Goal: Information Seeking & Learning: Learn about a topic

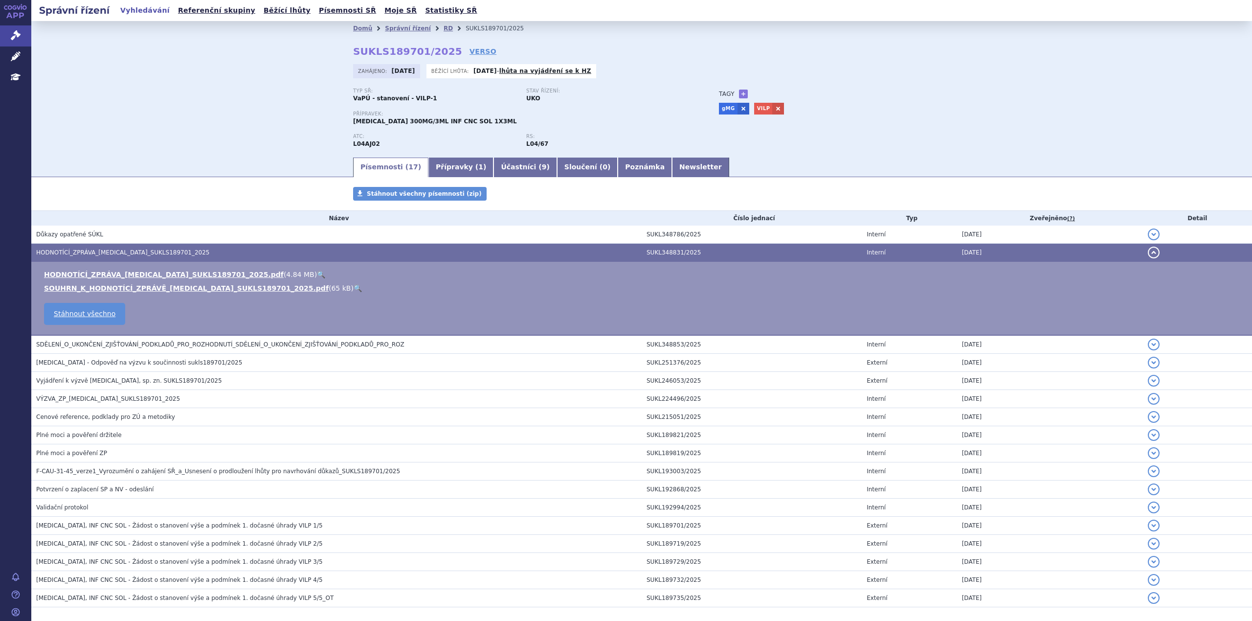
scroll to position [43, 0]
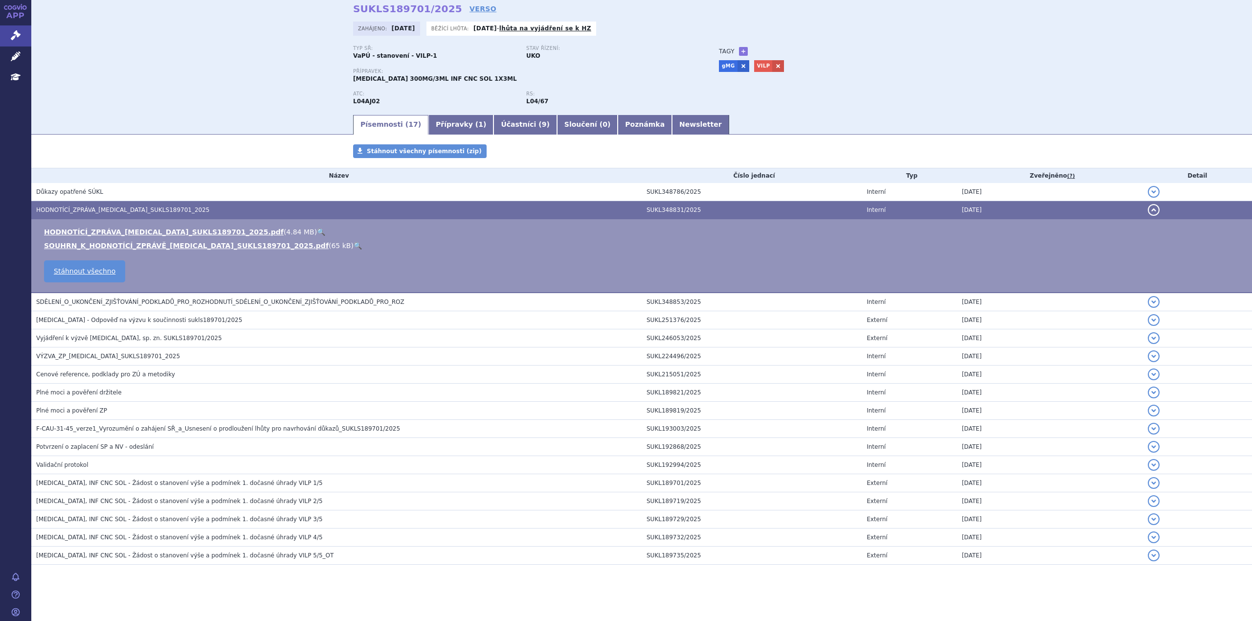
click at [202, 116] on div "Písemnosti ( 17 ) Přípravky ( 1 ) Účastníci ( 9 ) Sloučení ( 0 ) Poznámka Newsl…" at bounding box center [641, 123] width 1221 height 21
click at [386, 126] on link "Písemnosti ( 17 )" at bounding box center [390, 125] width 75 height 20
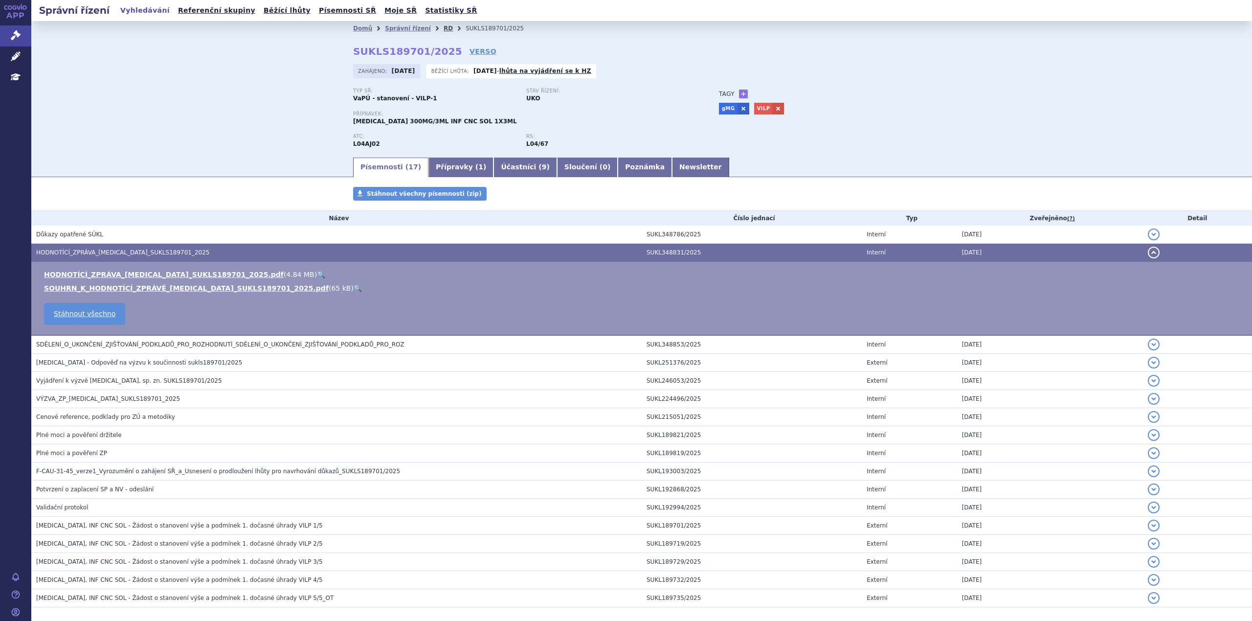
click at [444, 29] on link "RD" at bounding box center [448, 28] width 9 height 7
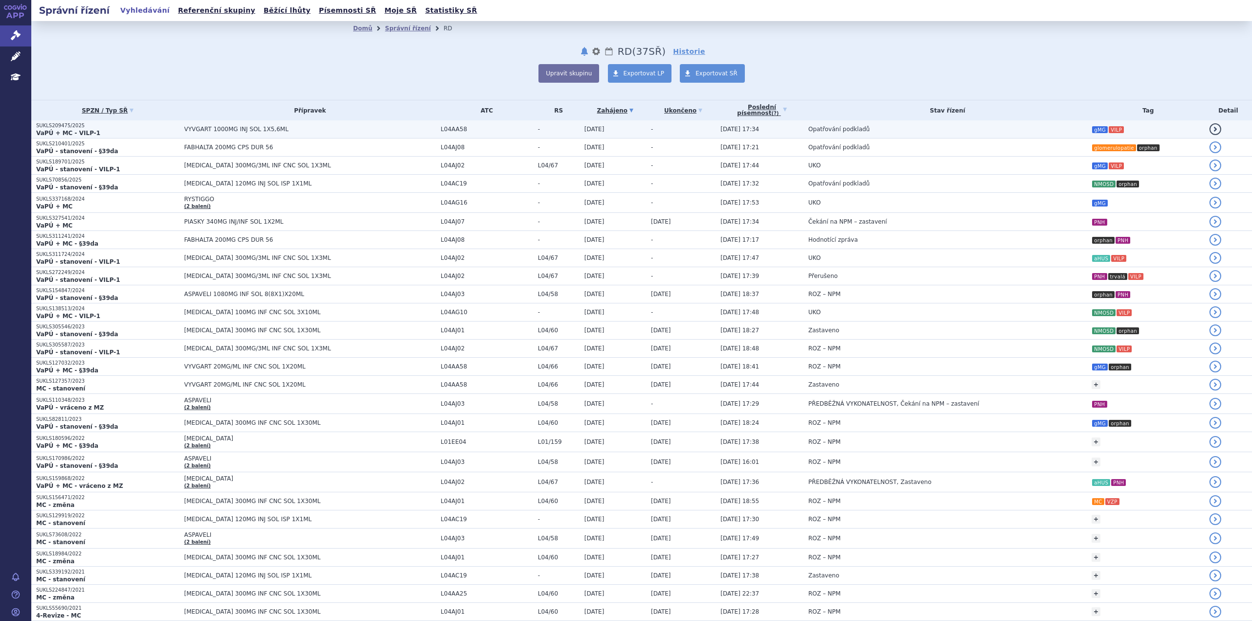
click at [207, 129] on span "VYVGART 1000MG INJ SOL 1X5,6ML" at bounding box center [306, 129] width 245 height 7
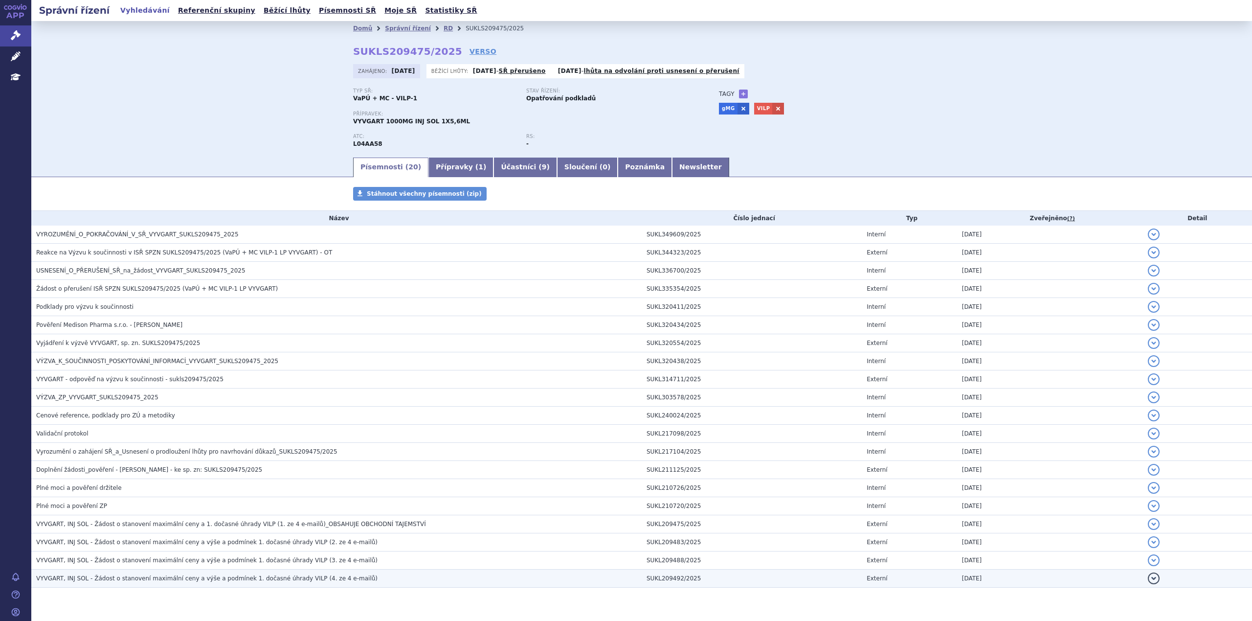
click at [193, 575] on span "VYVGART, INJ SOL - Žádost o stanovení maximální ceny a výše a podmínek 1. dočas…" at bounding box center [206, 578] width 341 height 7
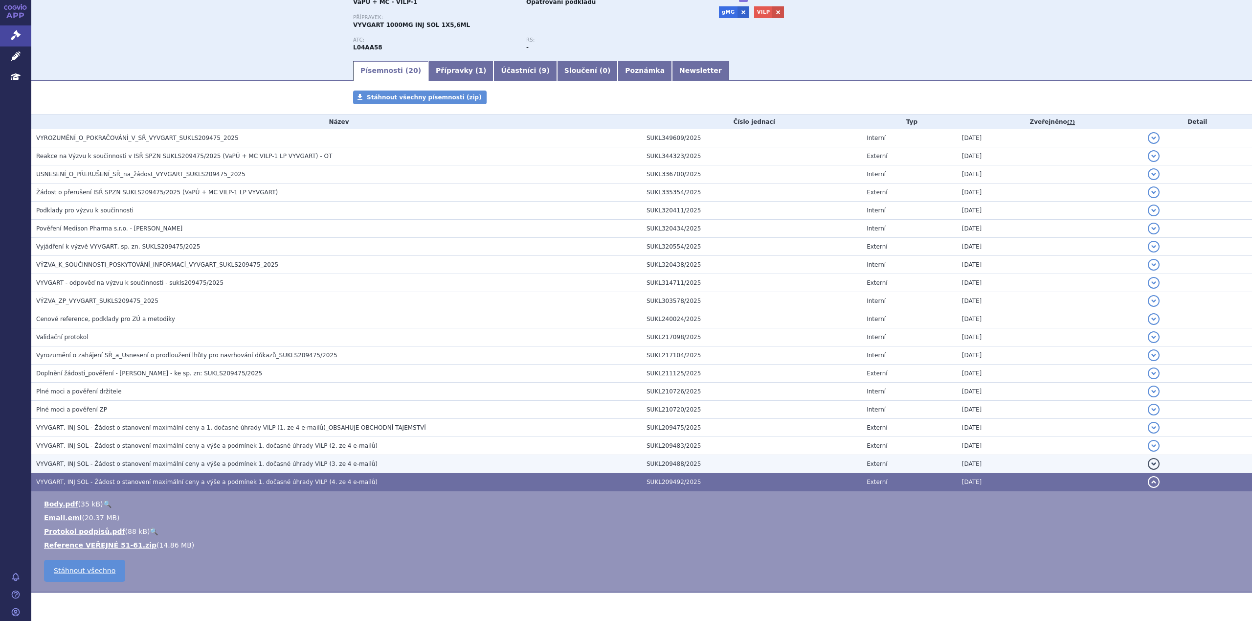
scroll to position [103, 0]
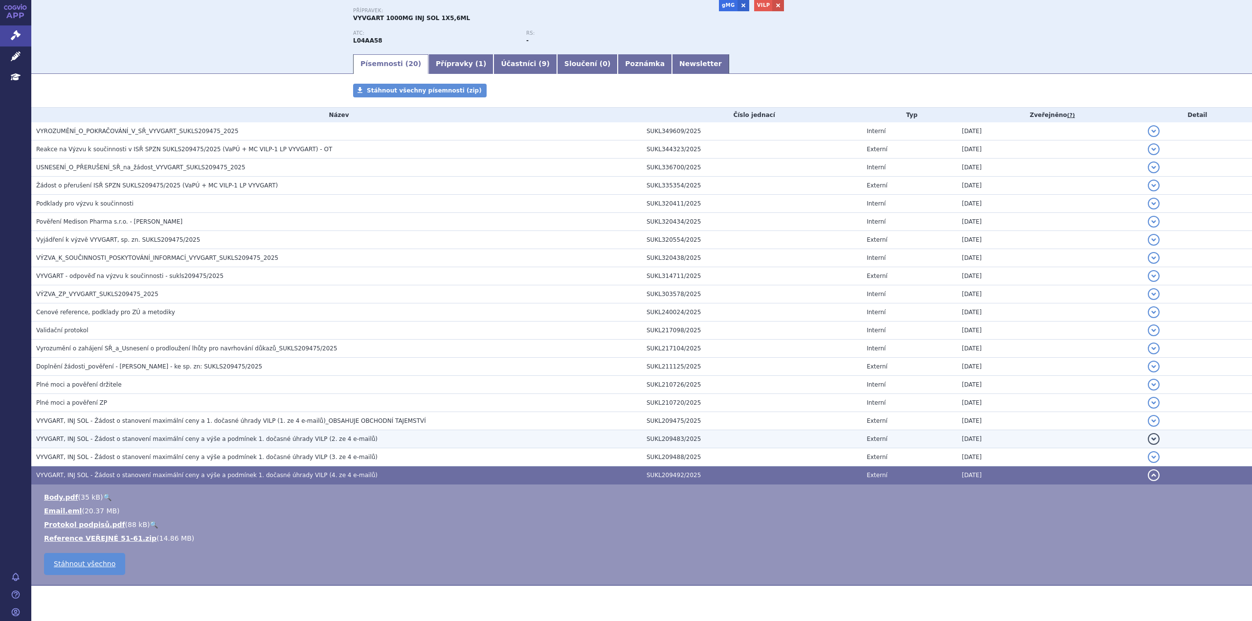
click at [273, 437] on span "VYVGART, INJ SOL - Žádost o stanovení maximální ceny a výše a podmínek 1. dočas…" at bounding box center [206, 438] width 341 height 7
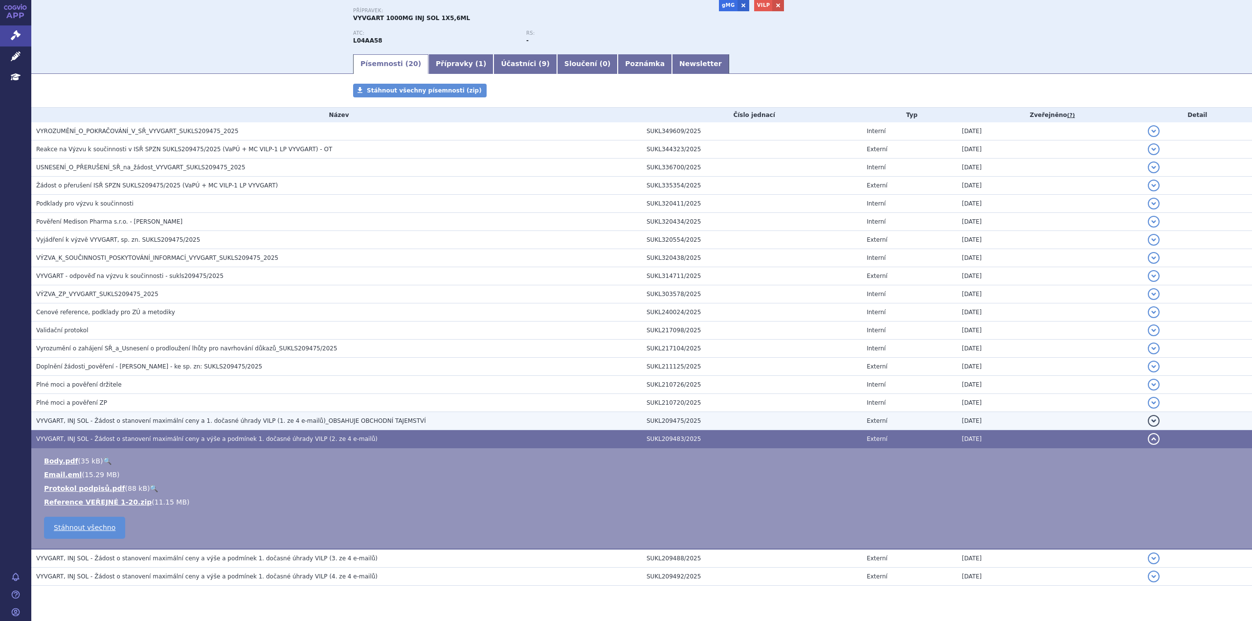
click at [255, 426] on td "VYVGART, INJ SOL - Žádost o stanovení maximální ceny a 1. dočasné úhrady VILP (…" at bounding box center [336, 421] width 610 height 18
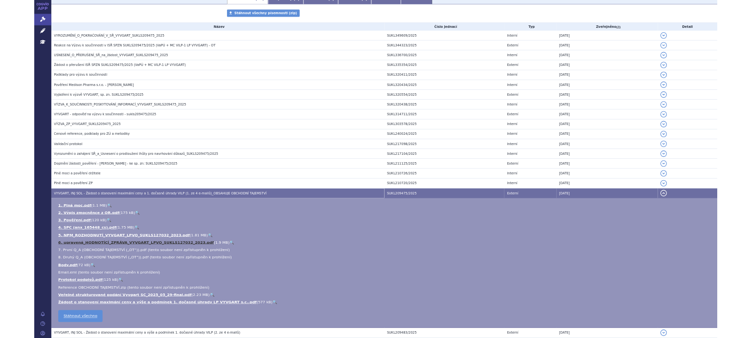
scroll to position [170, 0]
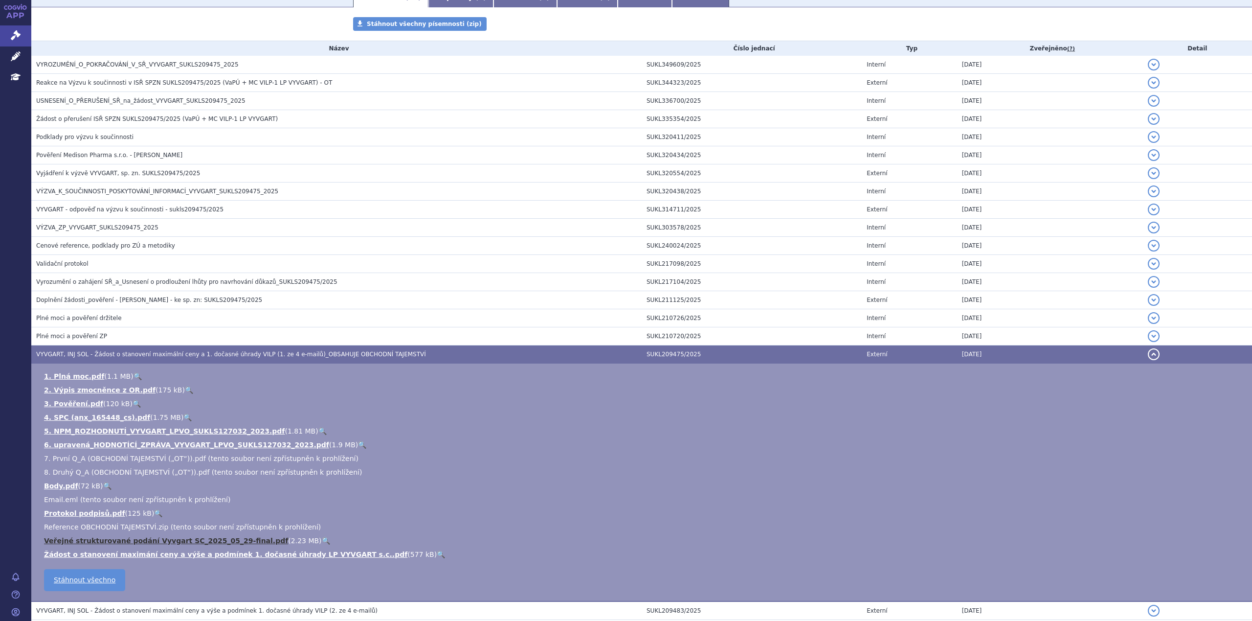
click at [221, 540] on link "Veřejné strukturované podání Vyvgart SC_2025_05_29-final.pdf" at bounding box center [166, 540] width 244 height 8
